Goal: Book appointment/travel/reservation

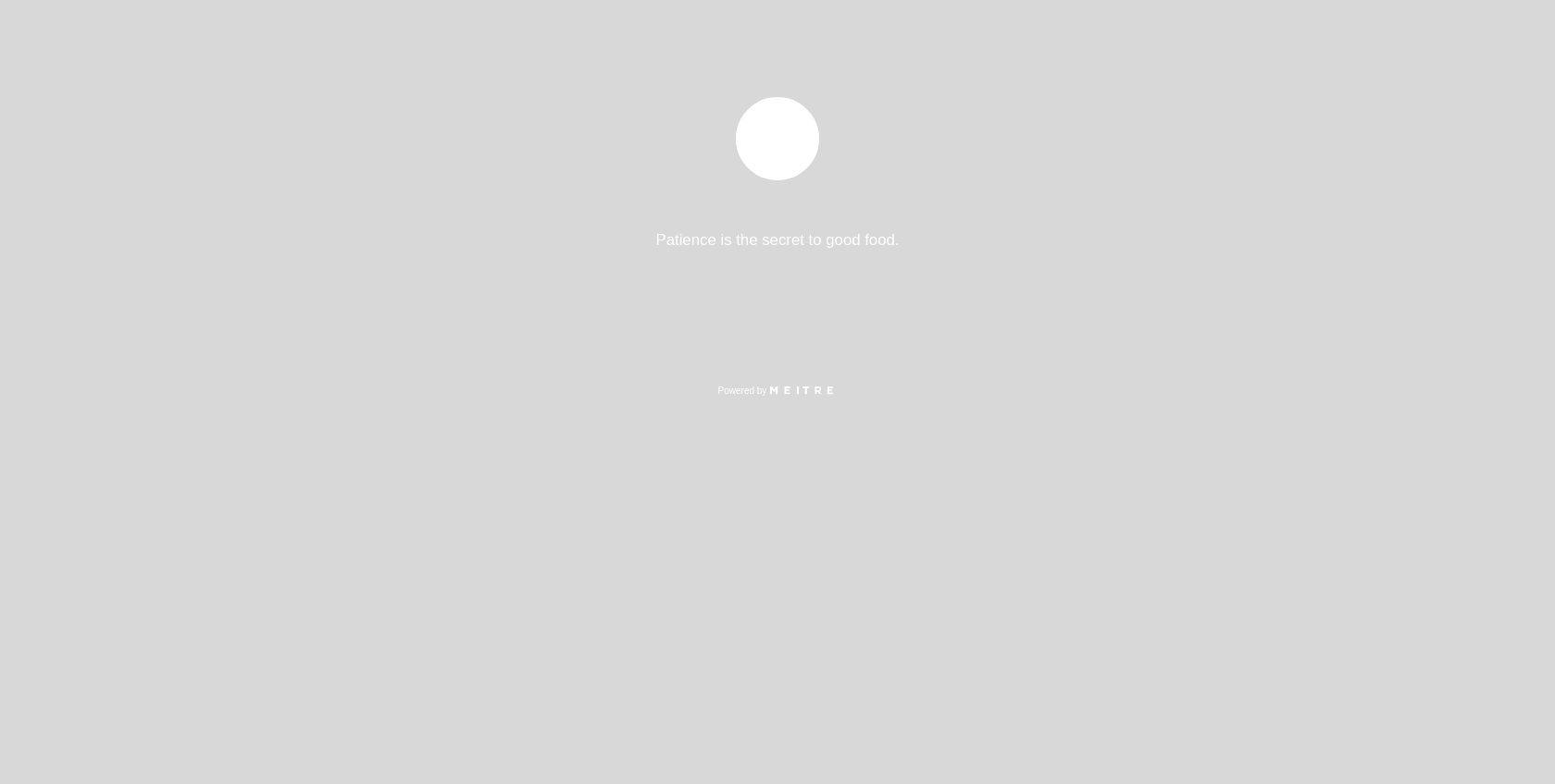
select select "es"
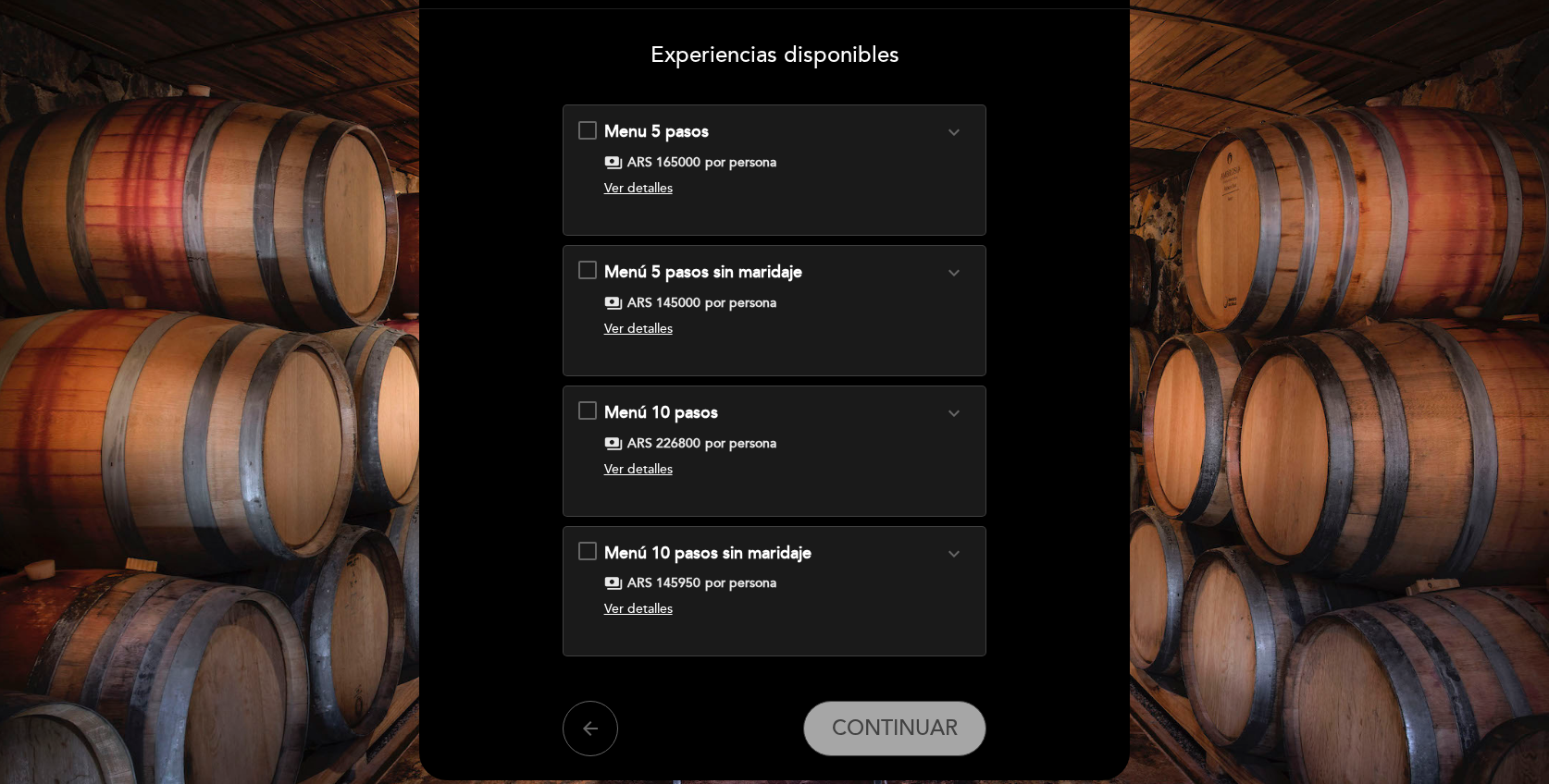
scroll to position [175, 0]
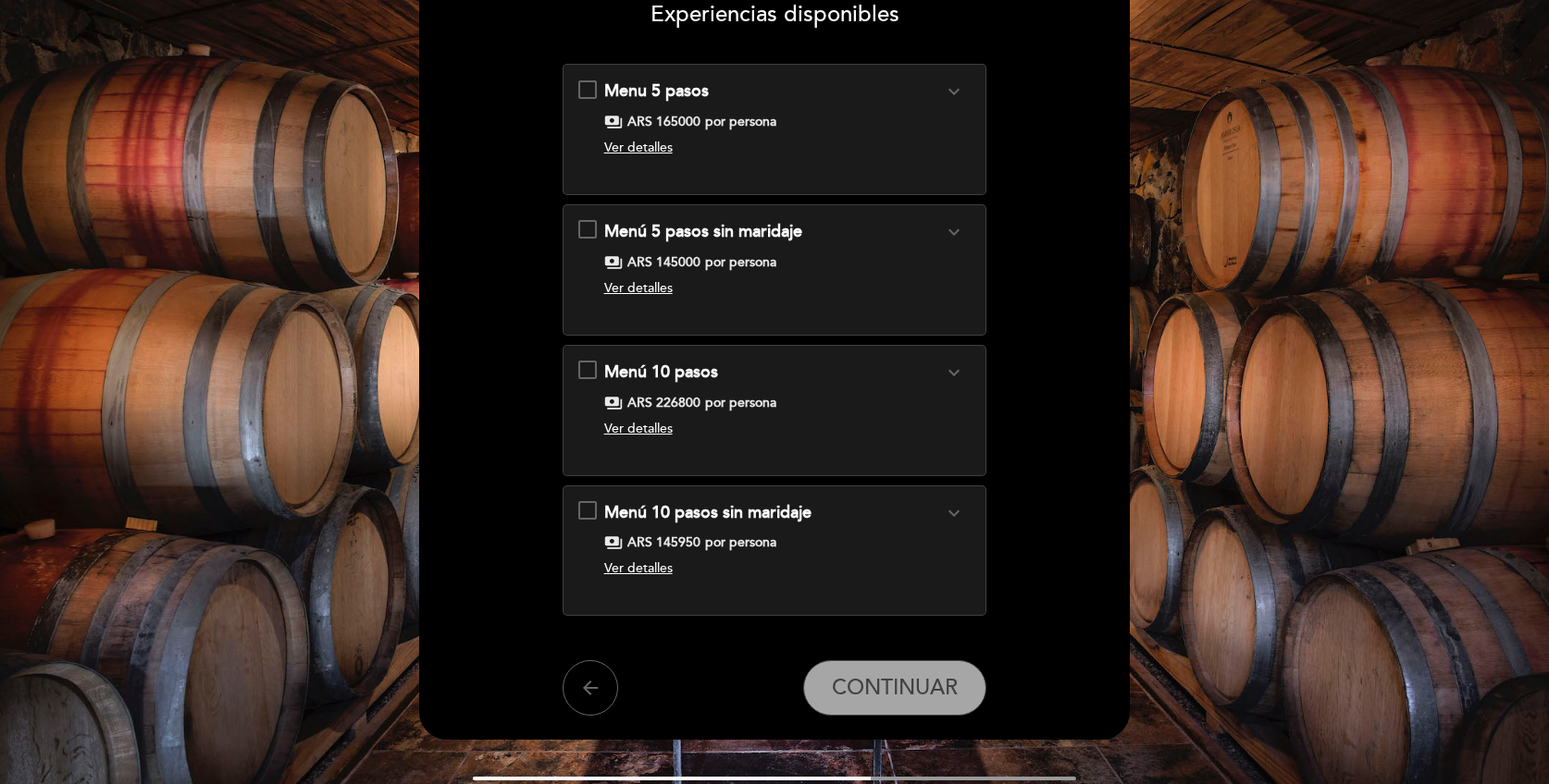
click at [655, 575] on span "Ver detalles" at bounding box center [638, 569] width 68 height 16
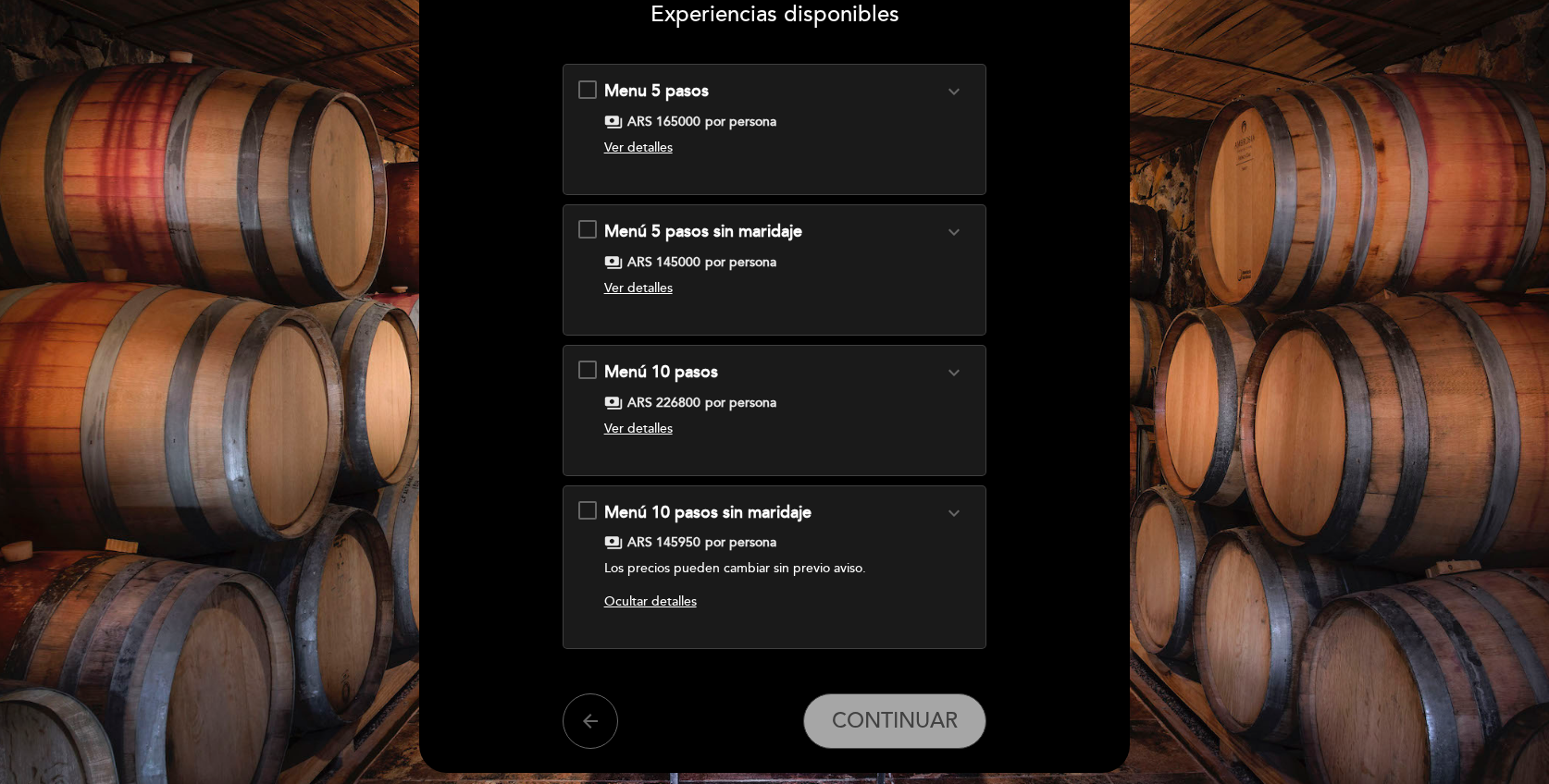
click at [588, 373] on div "Menú 10 pasos expand_more Clic aquí para ver el menú payments ARS 226800 por pe…" at bounding box center [775, 402] width 394 height 85
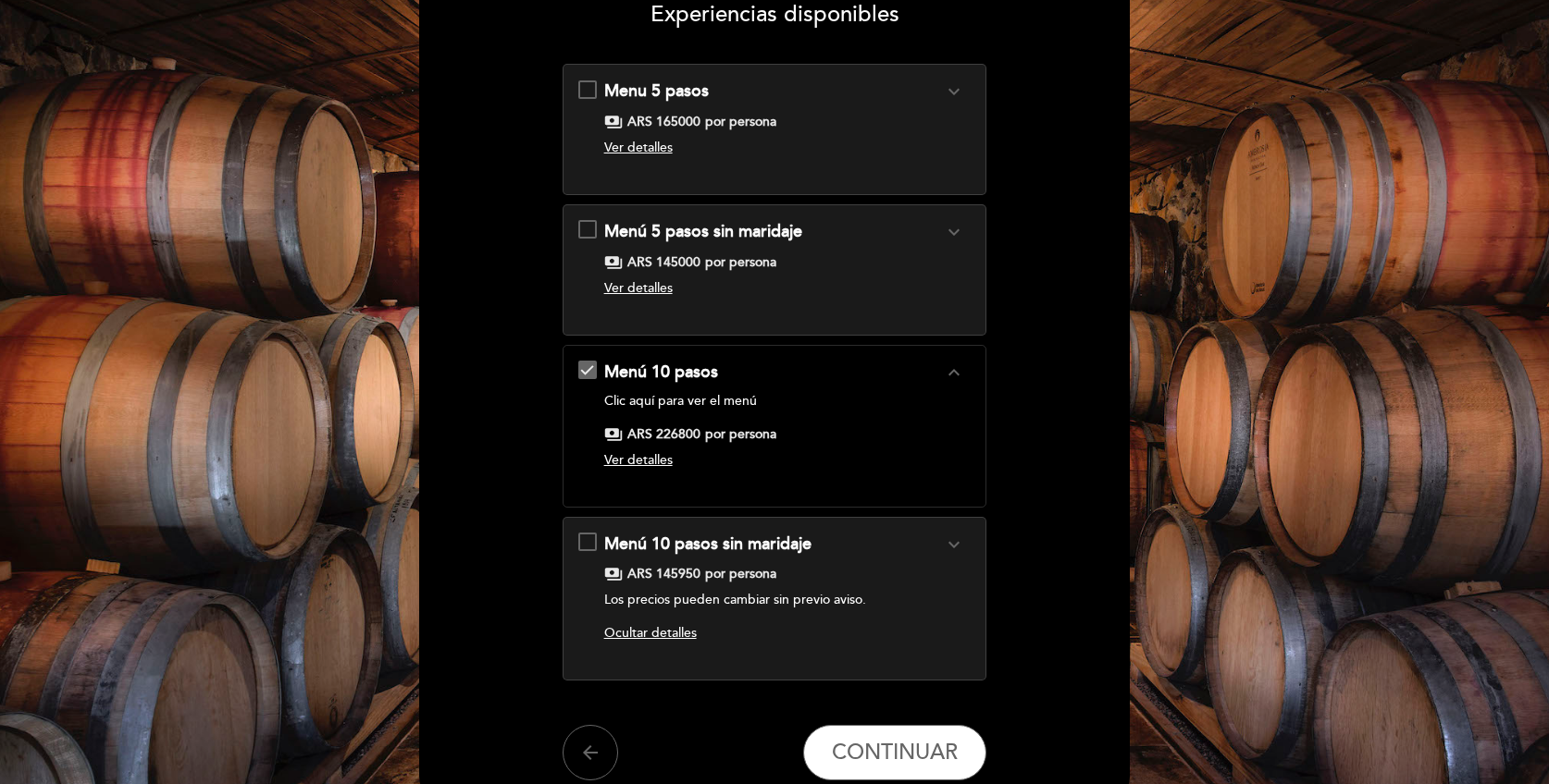
click at [658, 461] on span "Ver detalles" at bounding box center [638, 460] width 68 height 16
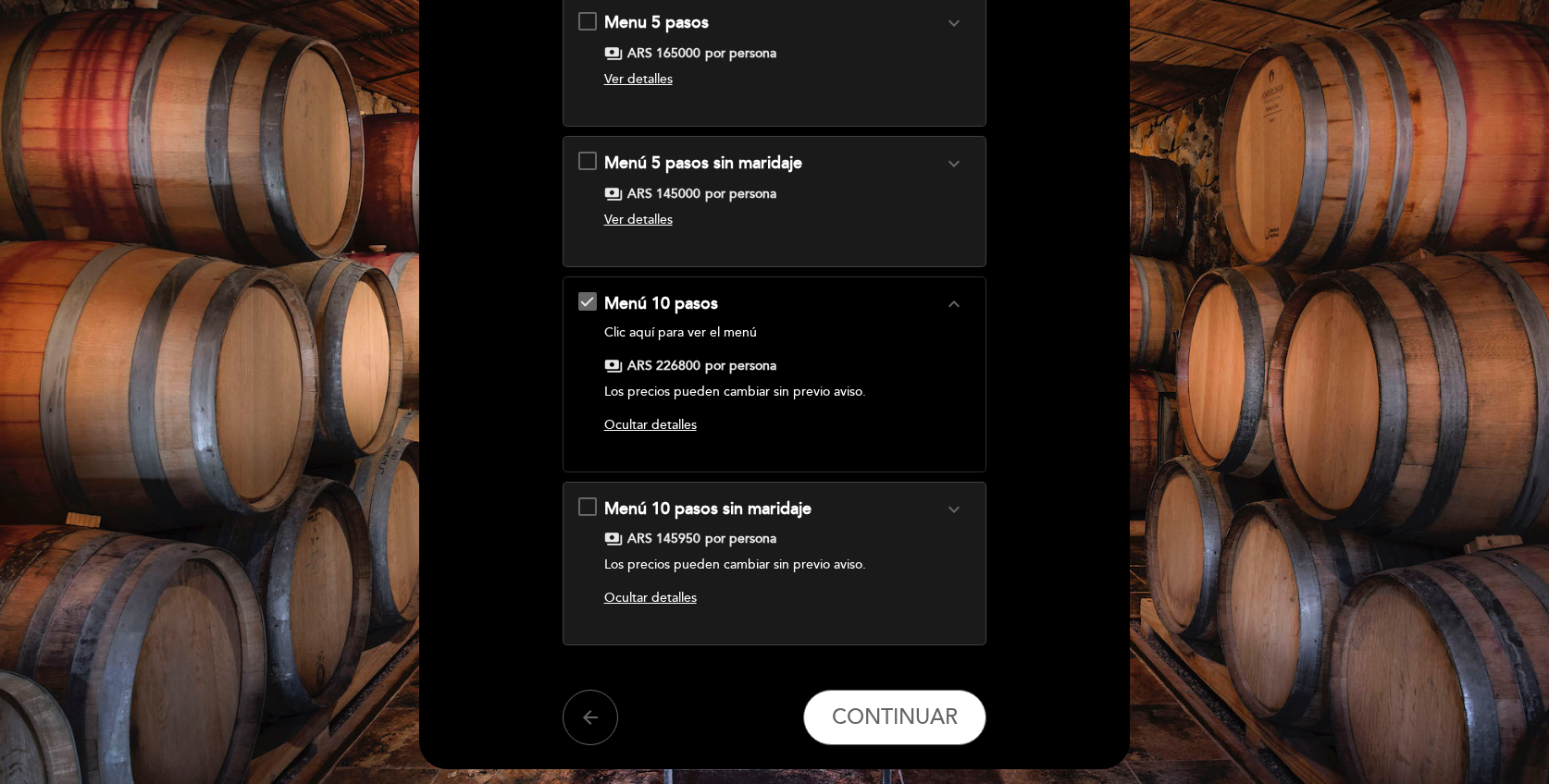
scroll to position [244, 0]
click at [874, 702] on button "CONTINUAR" at bounding box center [894, 717] width 183 height 56
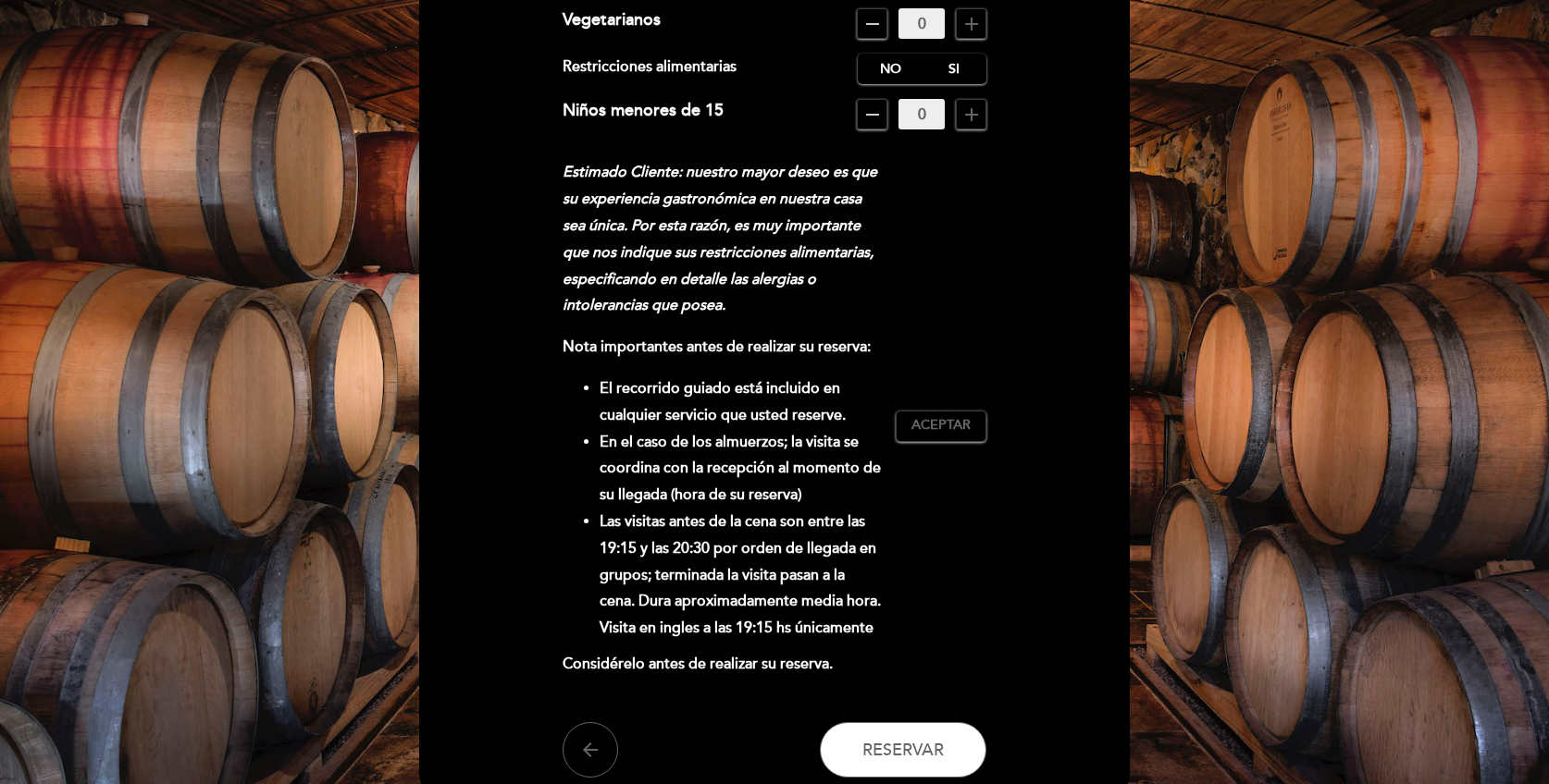
scroll to position [380, 0]
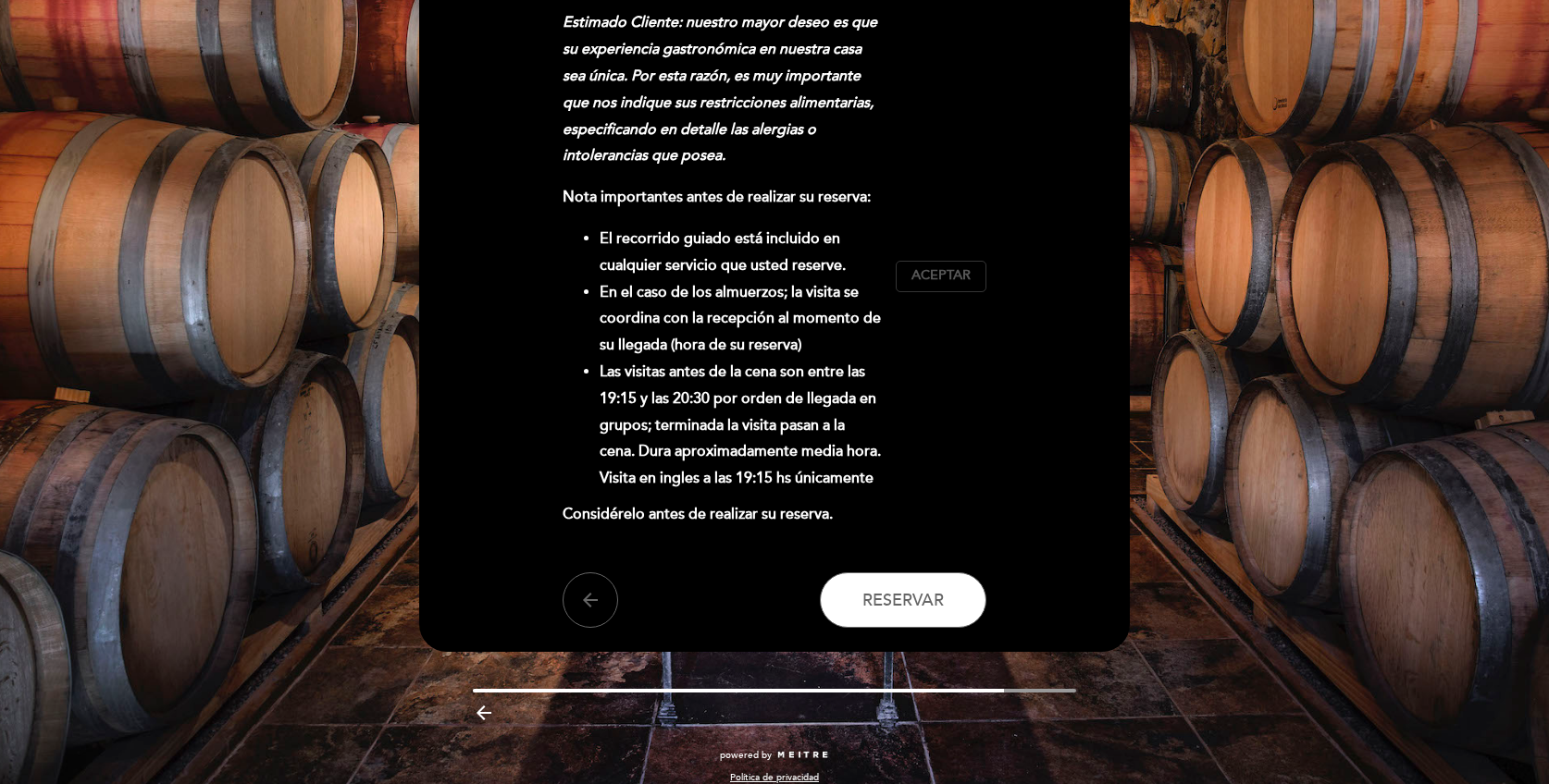
click at [913, 285] on span "Aceptar" at bounding box center [941, 277] width 59 height 19
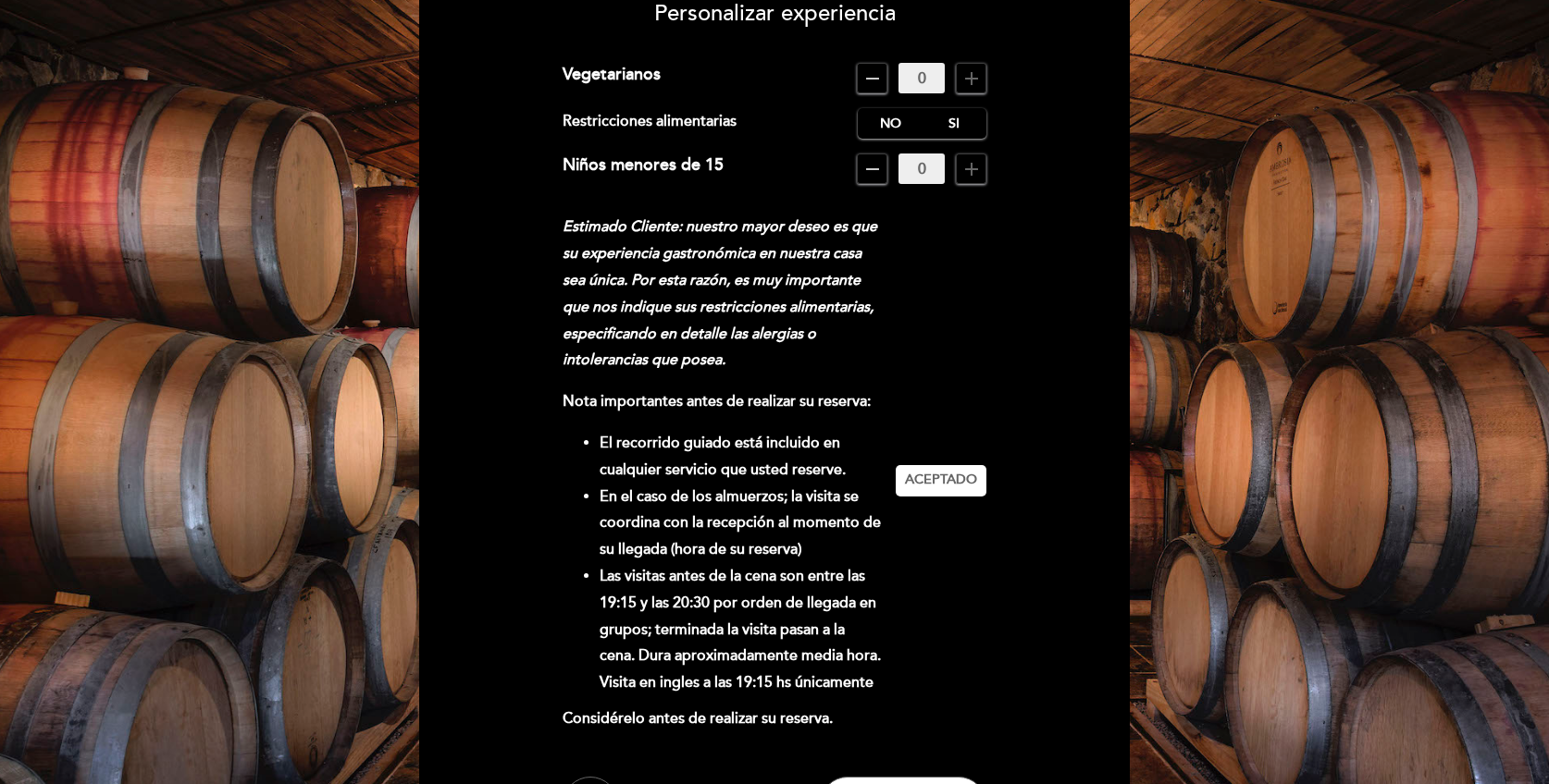
scroll to position [0, 0]
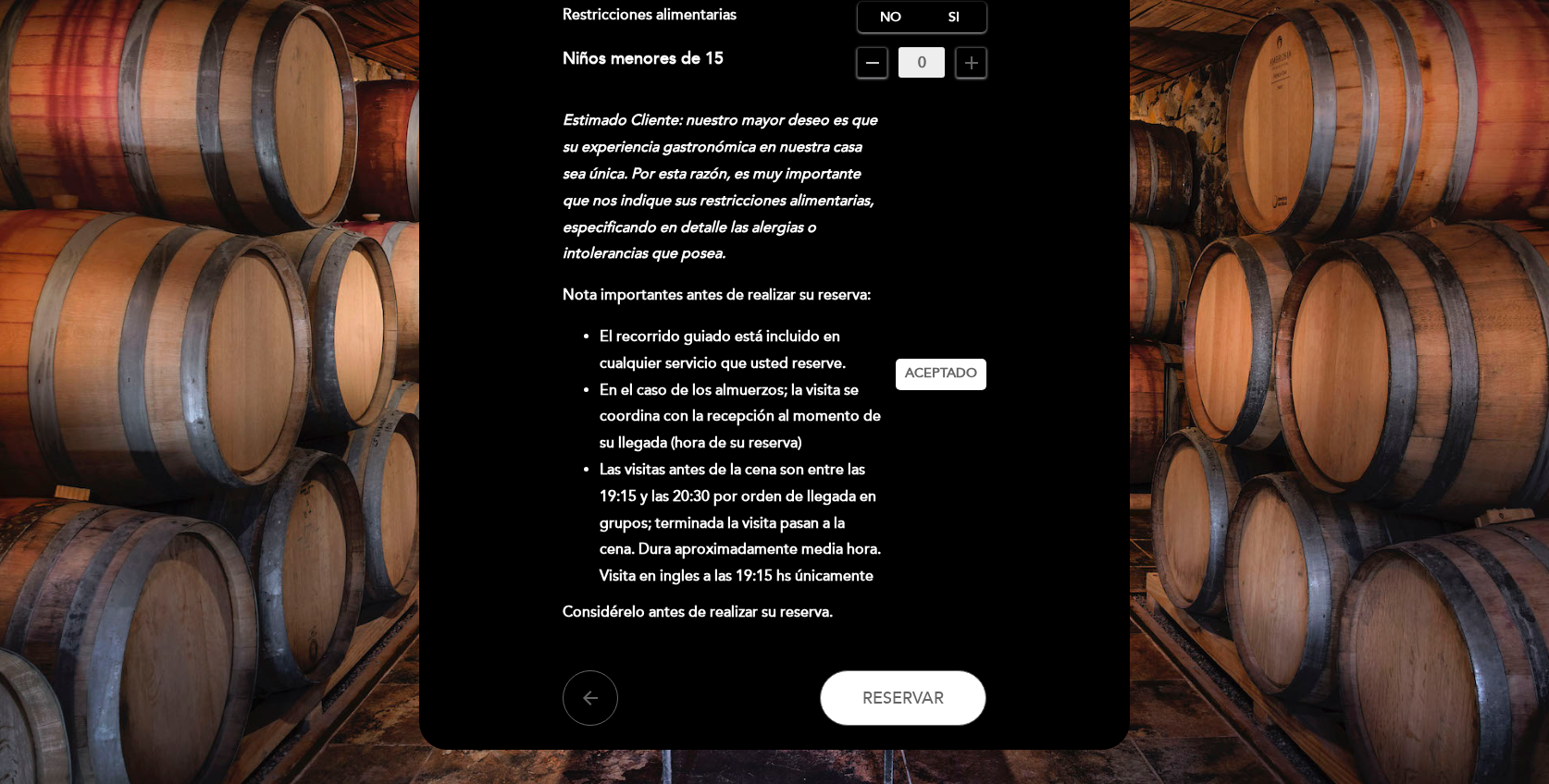
scroll to position [398, 0]
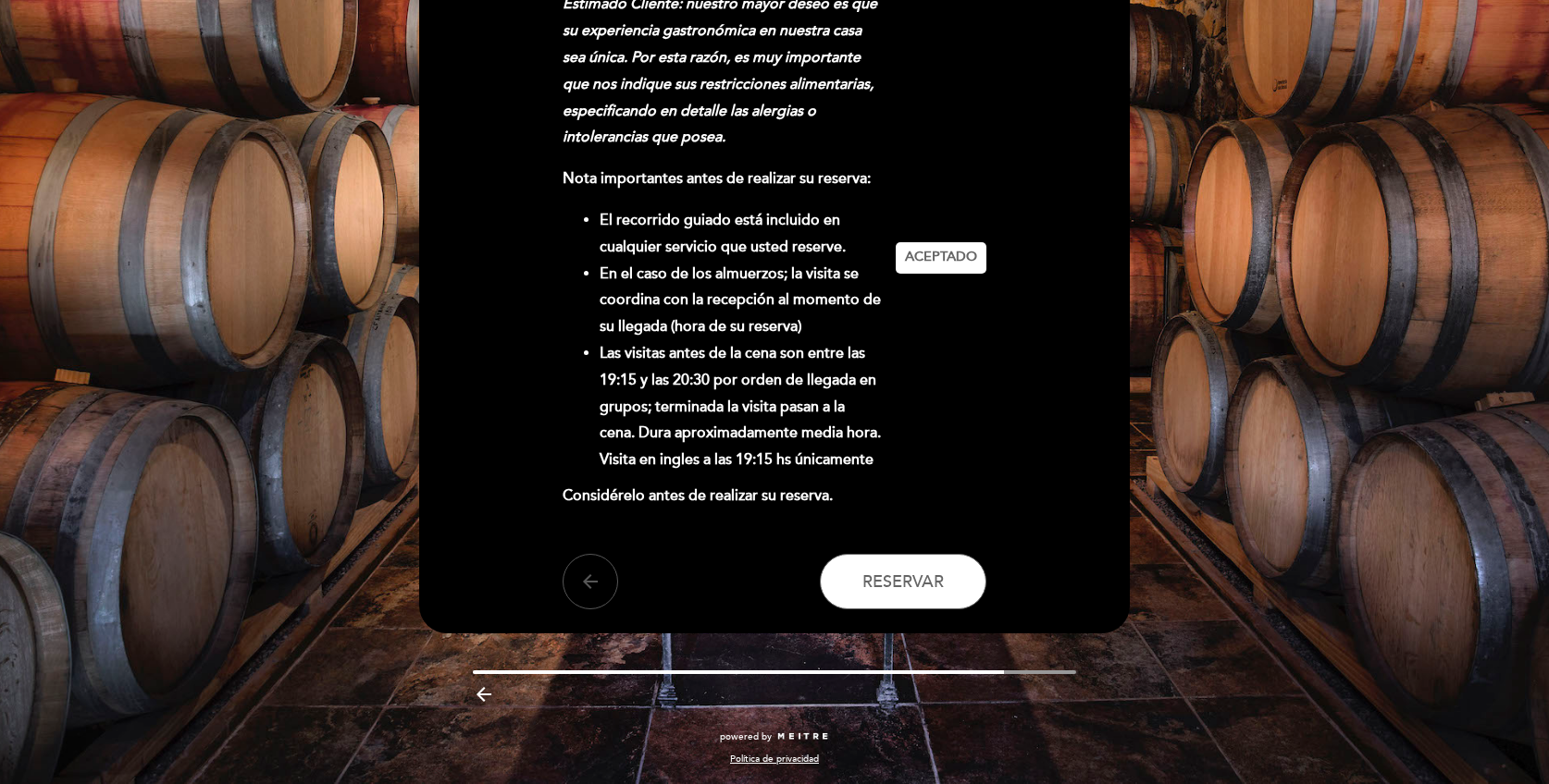
click at [590, 590] on icon "arrow_back" at bounding box center [590, 581] width 22 height 22
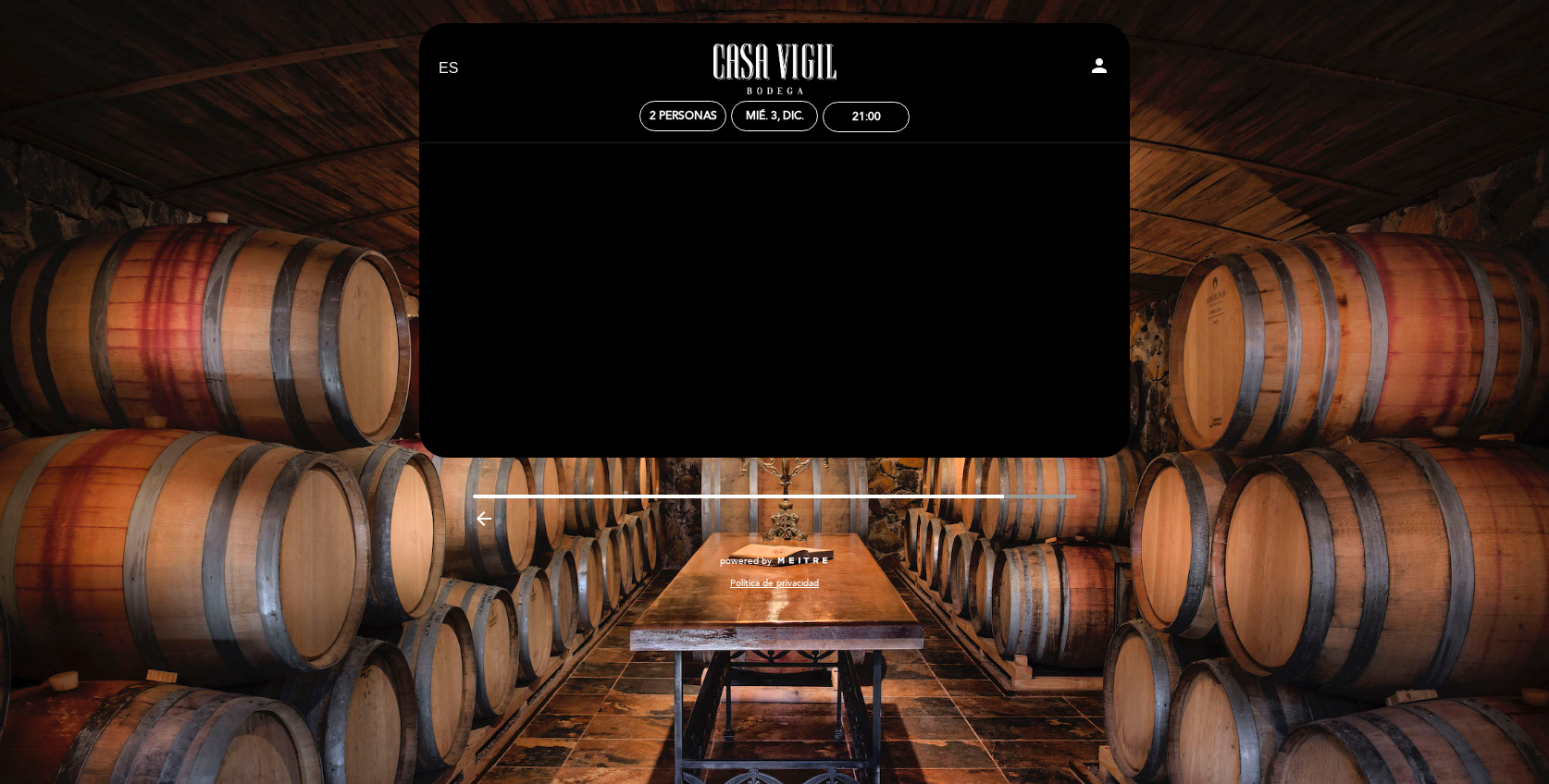
scroll to position [0, 0]
